Goal: Task Accomplishment & Management: Manage account settings

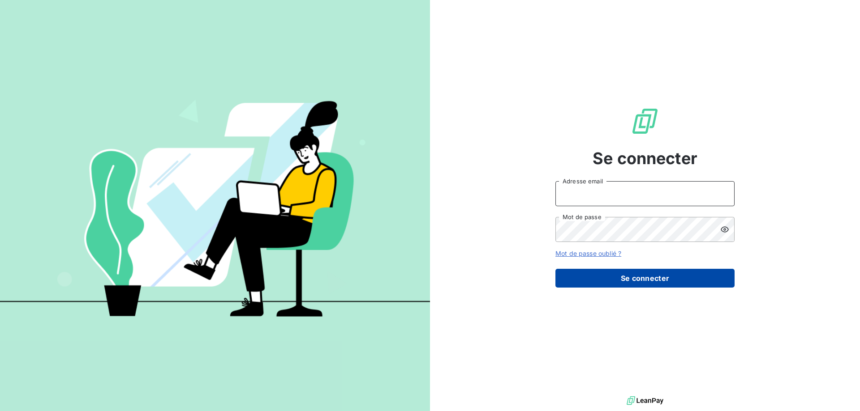
type input "[EMAIL_ADDRESS][DOMAIN_NAME]"
click at [597, 277] on button "Se connecter" at bounding box center [644, 278] width 179 height 19
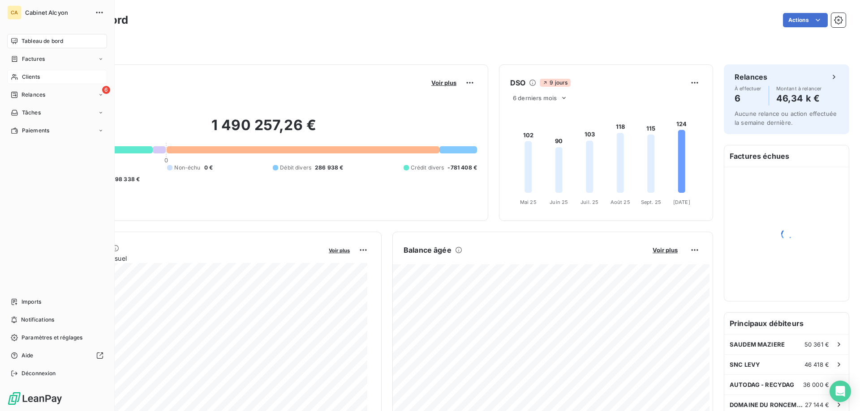
click at [19, 76] on div "Clients" at bounding box center [57, 77] width 100 height 14
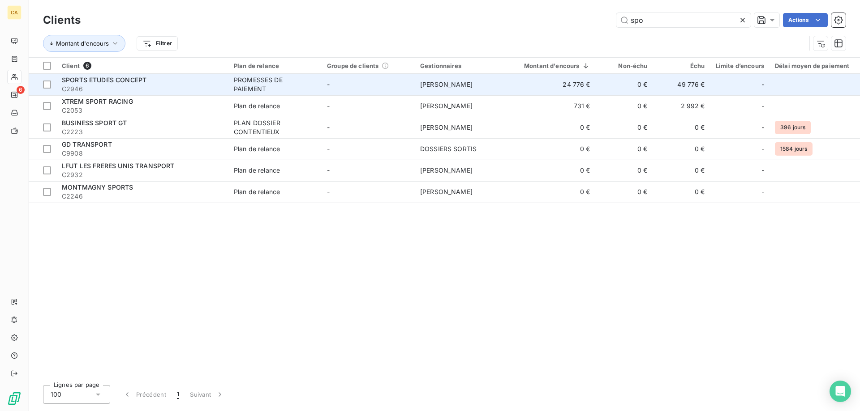
type input "spo"
click at [245, 76] on div "PROMESSES DE PAIEMENT" at bounding box center [275, 85] width 82 height 18
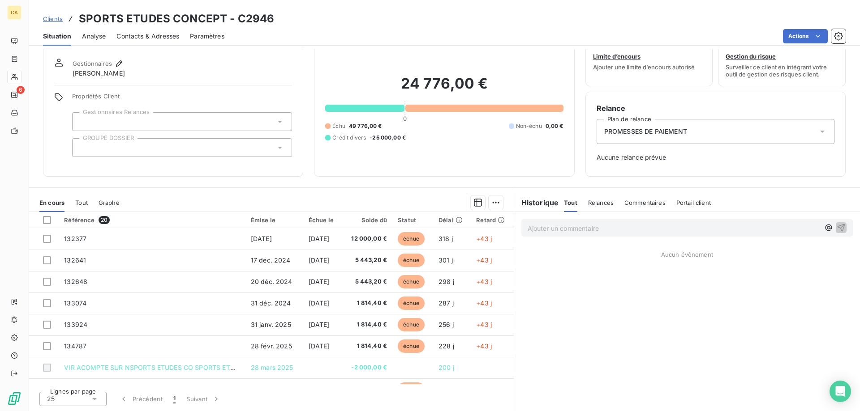
click at [463, 163] on div "24 776,00 € 0 Échu 49 776,00 € Non-échu 0,00 € Crédit divers -25 000,00 €" at bounding box center [444, 108] width 238 height 115
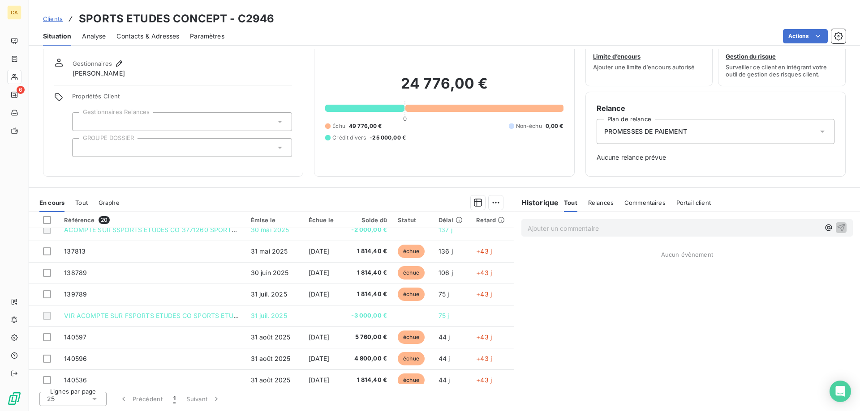
scroll to position [274, 0]
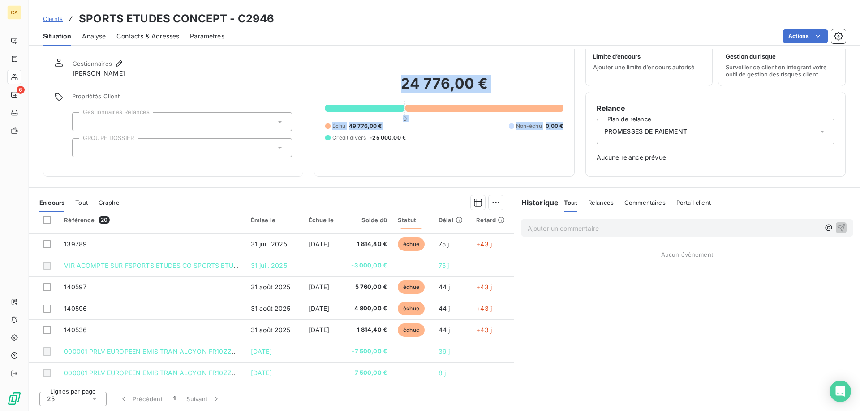
drag, startPoint x: 561, startPoint y: 126, endPoint x: 345, endPoint y: 77, distance: 221.8
click at [345, 77] on div "Encours client 24 776,00 € 0 Échu 49 776,00 € Non-échu 0,00 € Crédit divers -25…" at bounding box center [444, 103] width 260 height 148
click at [348, 73] on div "24 776,00 € 0 Échu 49 776,00 € Non-échu 0,00 € Crédit divers -25 000,00 €" at bounding box center [444, 108] width 238 height 115
click at [414, 146] on div "24 776,00 € 0 Échu 49 776,00 € Non-échu 0,00 € Crédit divers -25 000,00 €" at bounding box center [444, 108] width 238 height 115
drag, startPoint x: 405, startPoint y: 139, endPoint x: 389, endPoint y: 76, distance: 65.2
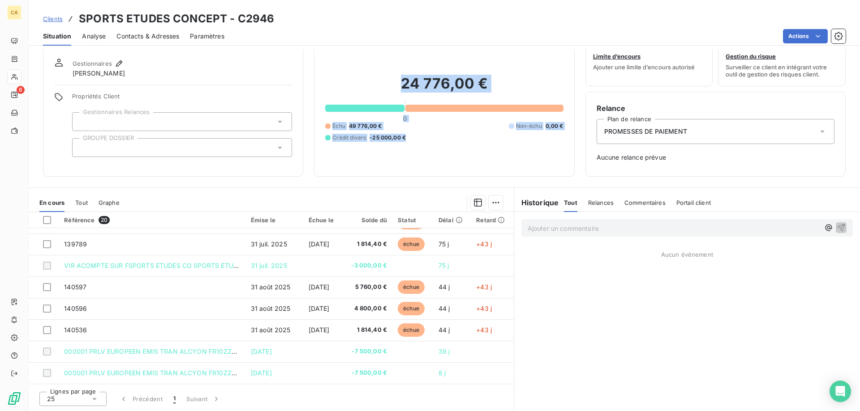
click at [389, 76] on div "24 776,00 € 0 Échu 49 776,00 € Non-échu 0,00 € Crédit divers -25 000,00 €" at bounding box center [444, 108] width 238 height 115
click at [374, 75] on h2 "24 776,00 €" at bounding box center [444, 88] width 238 height 27
